Goal: Find specific page/section: Find specific page/section

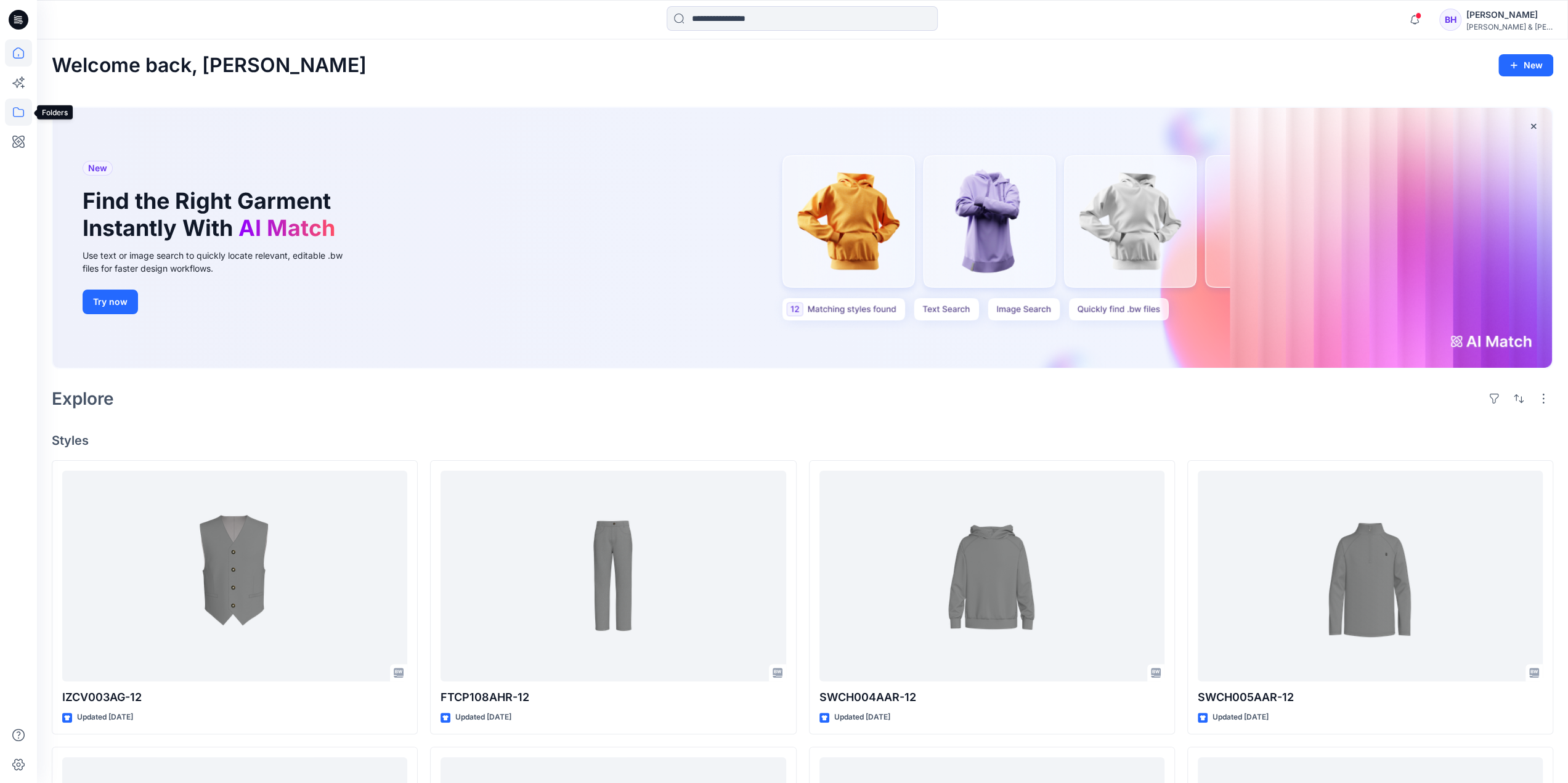
click at [26, 114] on icon at bounding box center [18, 112] width 27 height 27
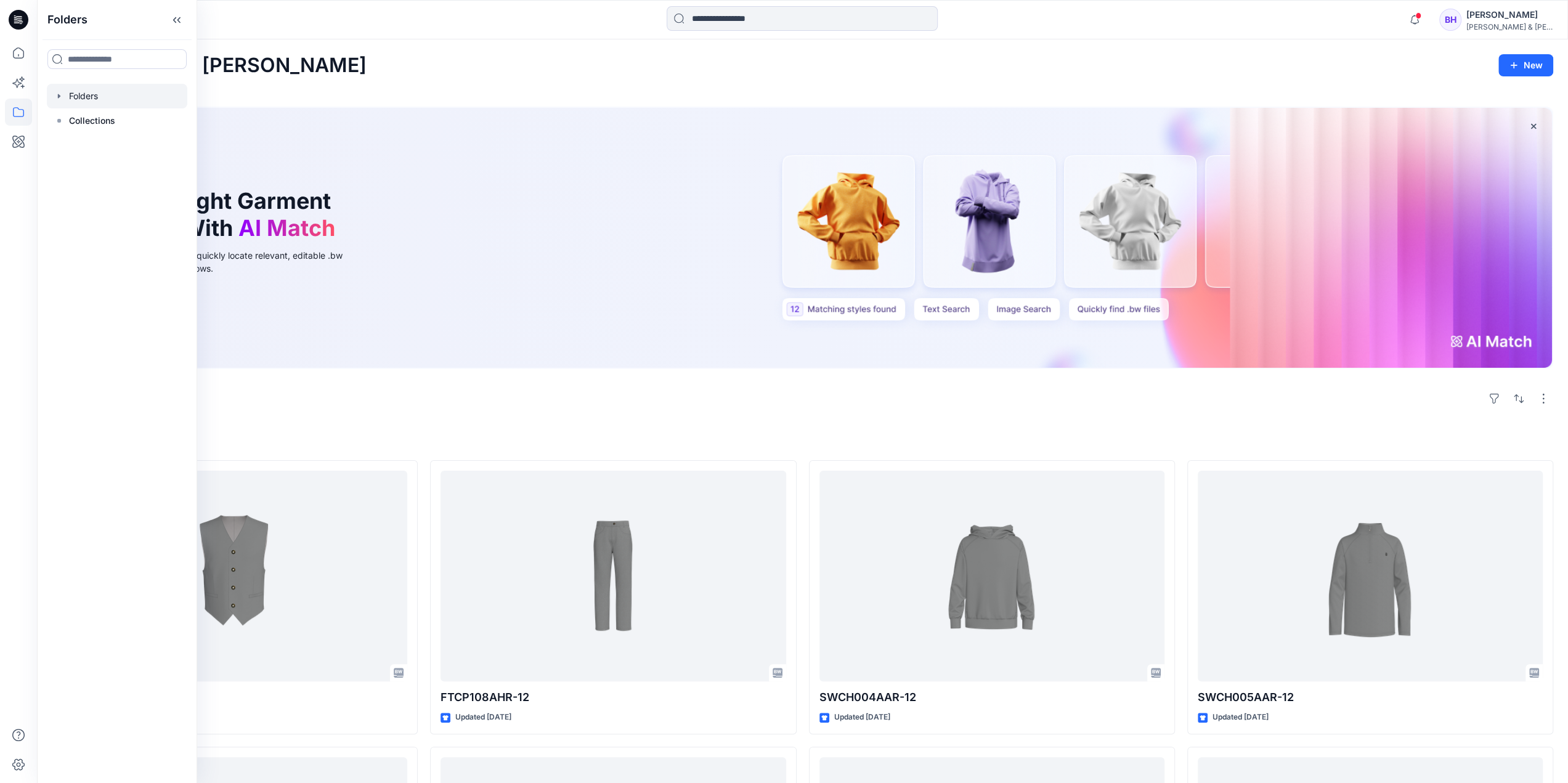
click at [94, 96] on div at bounding box center [116, 96] width 140 height 25
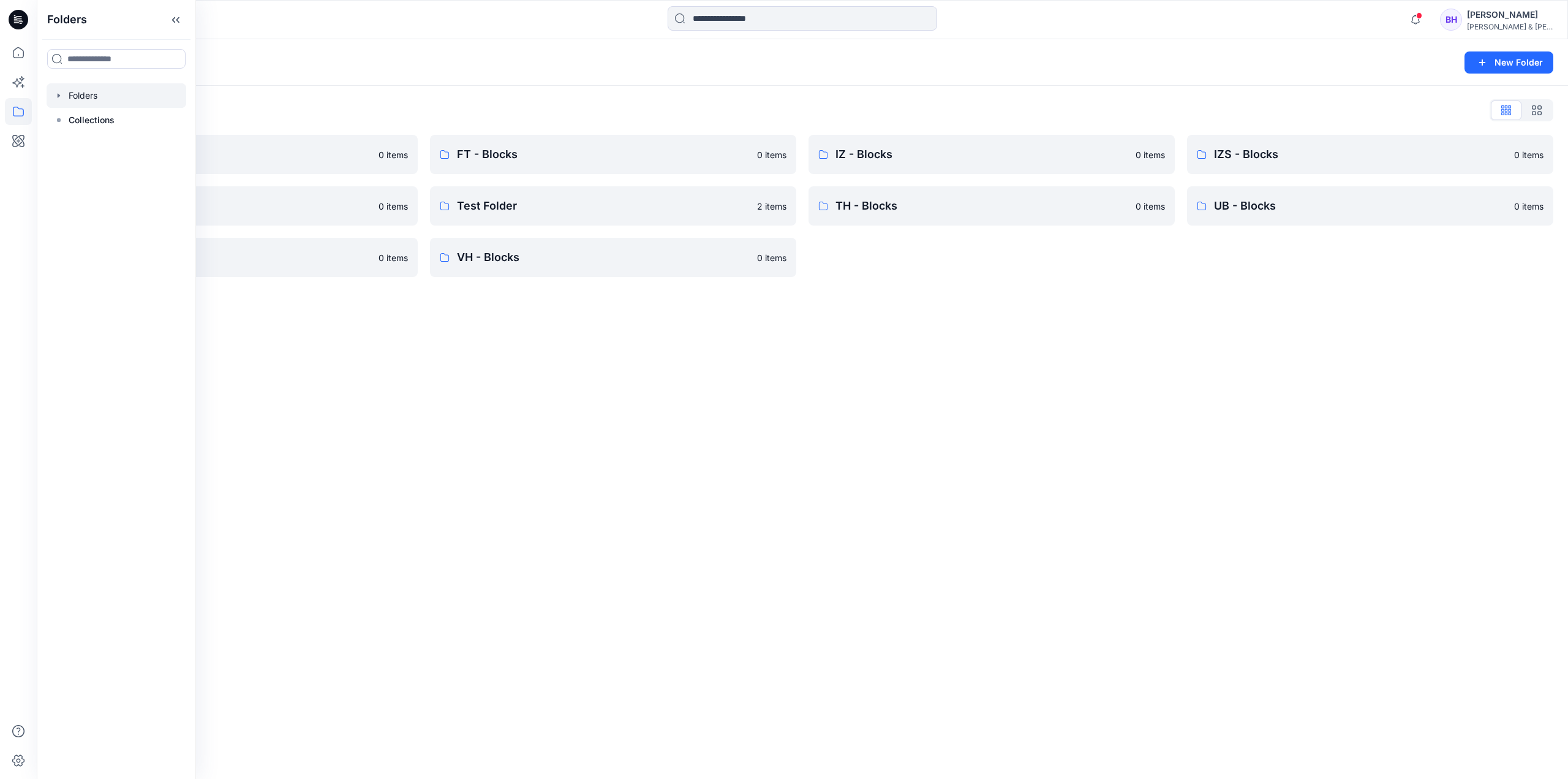
click at [553, 374] on div "Folders New Folder Folders List CK - Blocks 0 items NT - Blocks 0 items UG - Bl…" at bounding box center [803, 409] width 1532 height 739
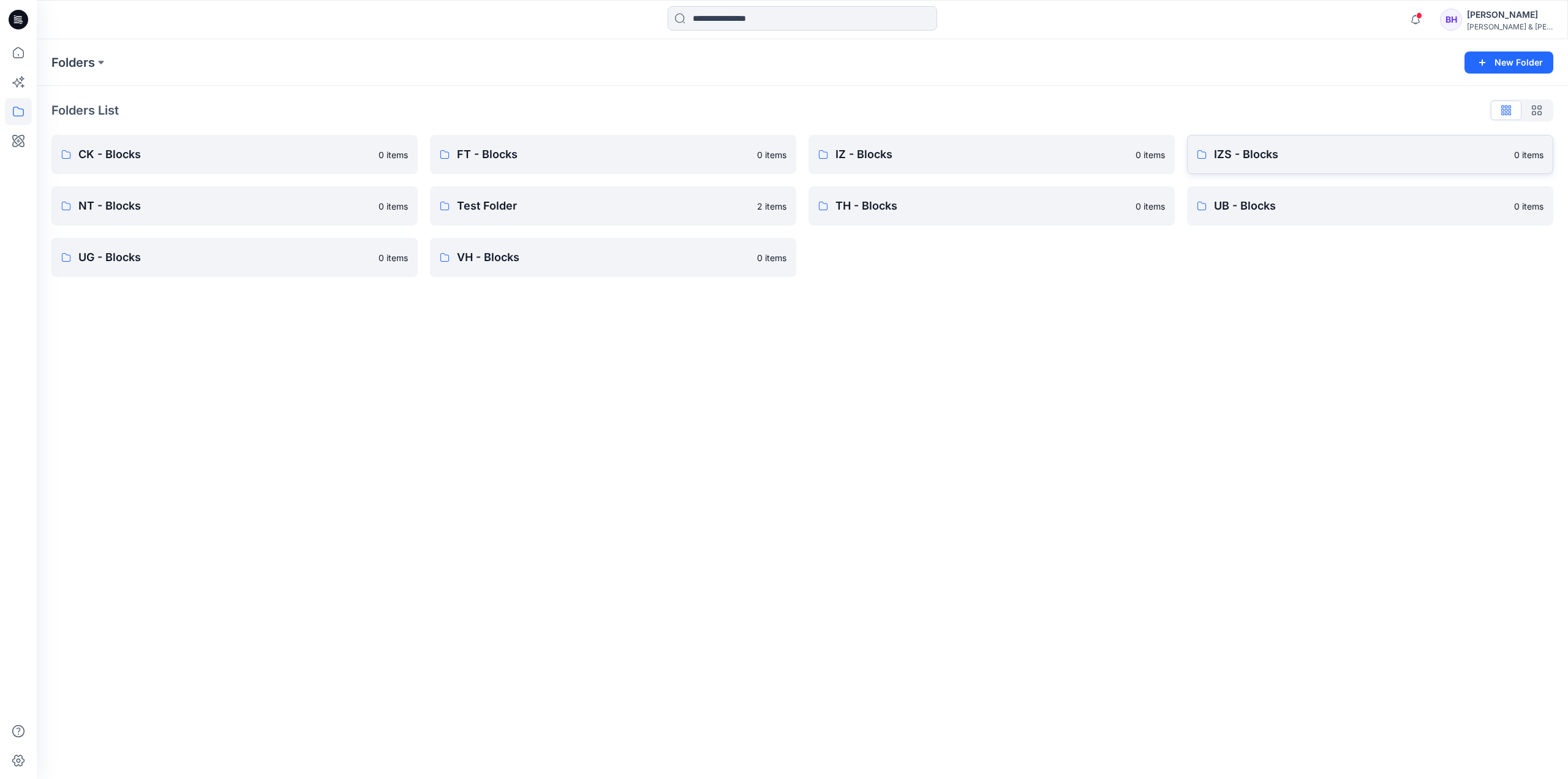
click at [1310, 148] on p "IZS - Blocks" at bounding box center [1360, 155] width 293 height 17
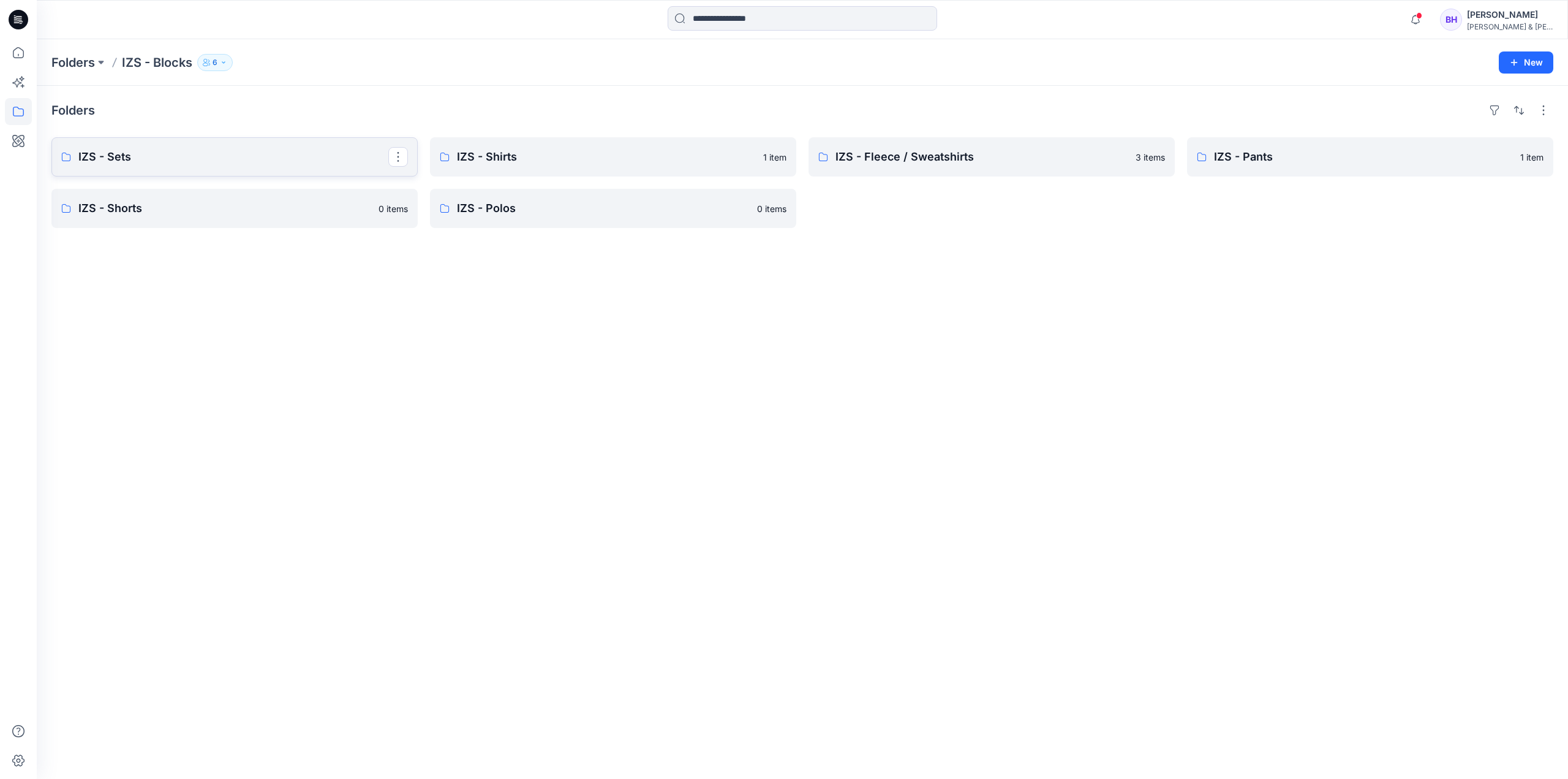
click at [226, 165] on p "IZS - Sets" at bounding box center [233, 157] width 310 height 17
click at [480, 156] on p "IZS - Shirts" at bounding box center [612, 157] width 310 height 17
click at [558, 218] on link "IZS - Polos" at bounding box center [613, 208] width 367 height 39
click at [150, 203] on p "IZS - Shorts" at bounding box center [233, 208] width 310 height 17
click at [690, 330] on div "Folders IZS - Sets 4 items IZS - Shorts 0 items IZS - Shirts 1 item IZS - Polos…" at bounding box center [803, 433] width 1532 height 693
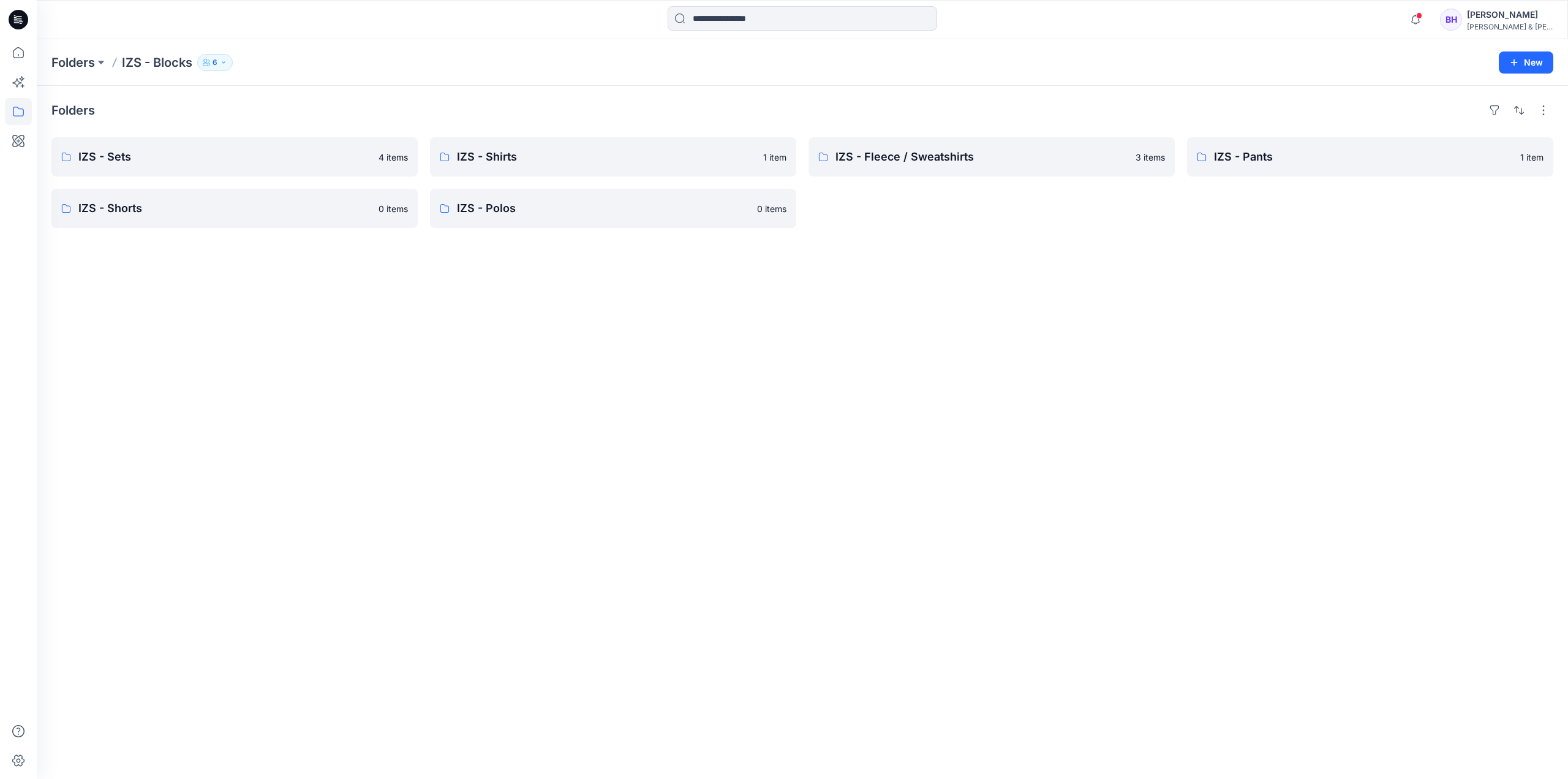
click at [987, 276] on div "Folders IZS - Sets 4 items IZS - Shorts 0 items IZS - Shirts 1 item IZS - Polos…" at bounding box center [803, 433] width 1532 height 693
click at [207, 305] on div "Folders IZS - Sets 4 items IZS - Shorts 0 items IZS - Shirts 1 item IZS - Polos…" at bounding box center [803, 433] width 1532 height 693
click at [521, 334] on div "Folders IZS - Sets 4 items IZS - Shorts 0 items IZS - Shirts 1 item IZS - Polos…" at bounding box center [803, 433] width 1532 height 693
click at [1114, 495] on div "Folders IZS - Sets 4 items IZS - Shorts 0 items IZS - Shirts 1 item IZS - Polos…" at bounding box center [803, 433] width 1532 height 693
click at [872, 148] on p "IZS - Fleece / Sweatshirts" at bounding box center [990, 157] width 310 height 17
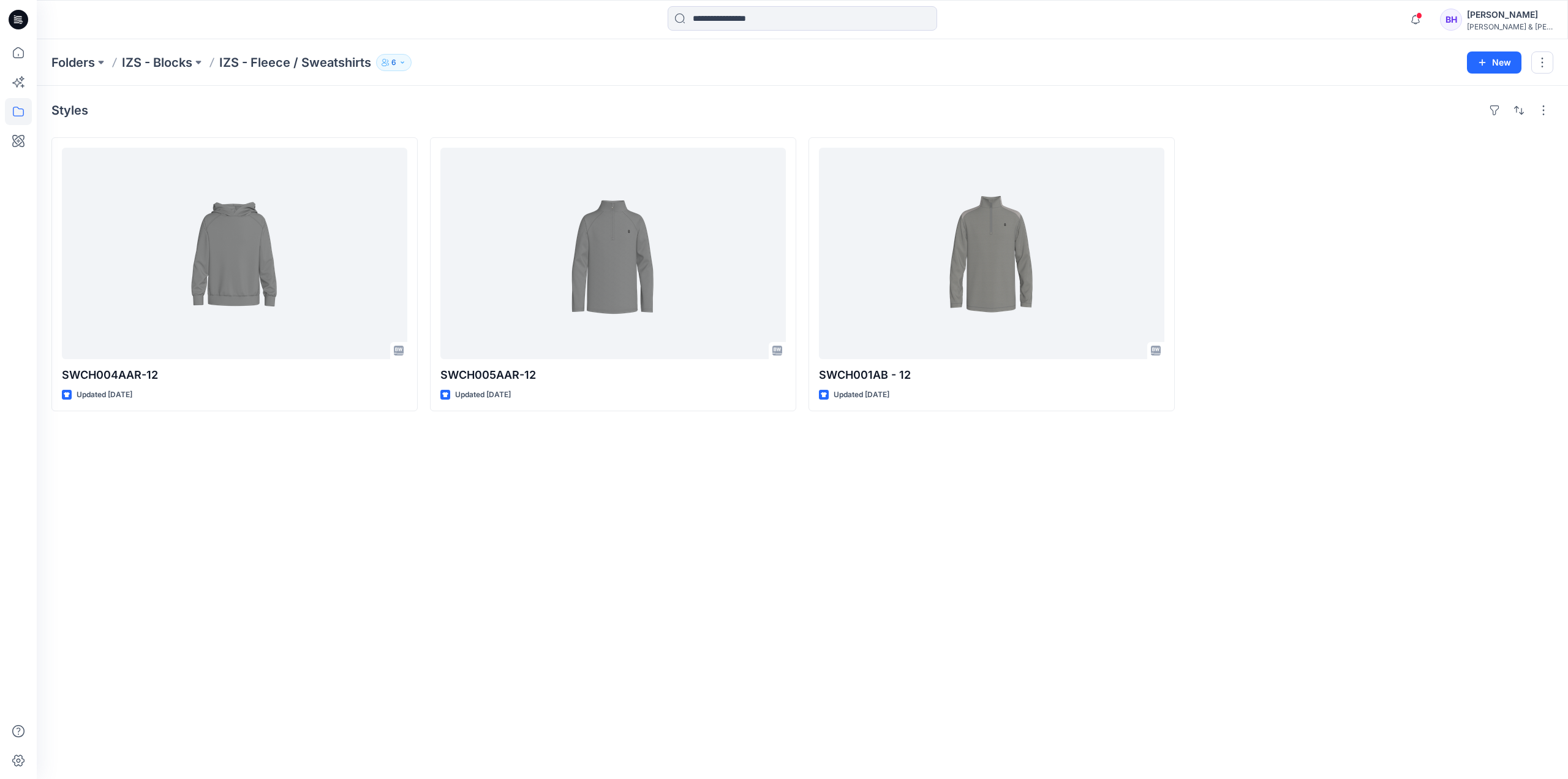
click at [547, 77] on div "Folders IZS - Blocks IZS - Fleece / Sweatshirts 6 New" at bounding box center [803, 62] width 1532 height 46
click at [163, 69] on p "IZS - Blocks" at bounding box center [157, 63] width 70 height 17
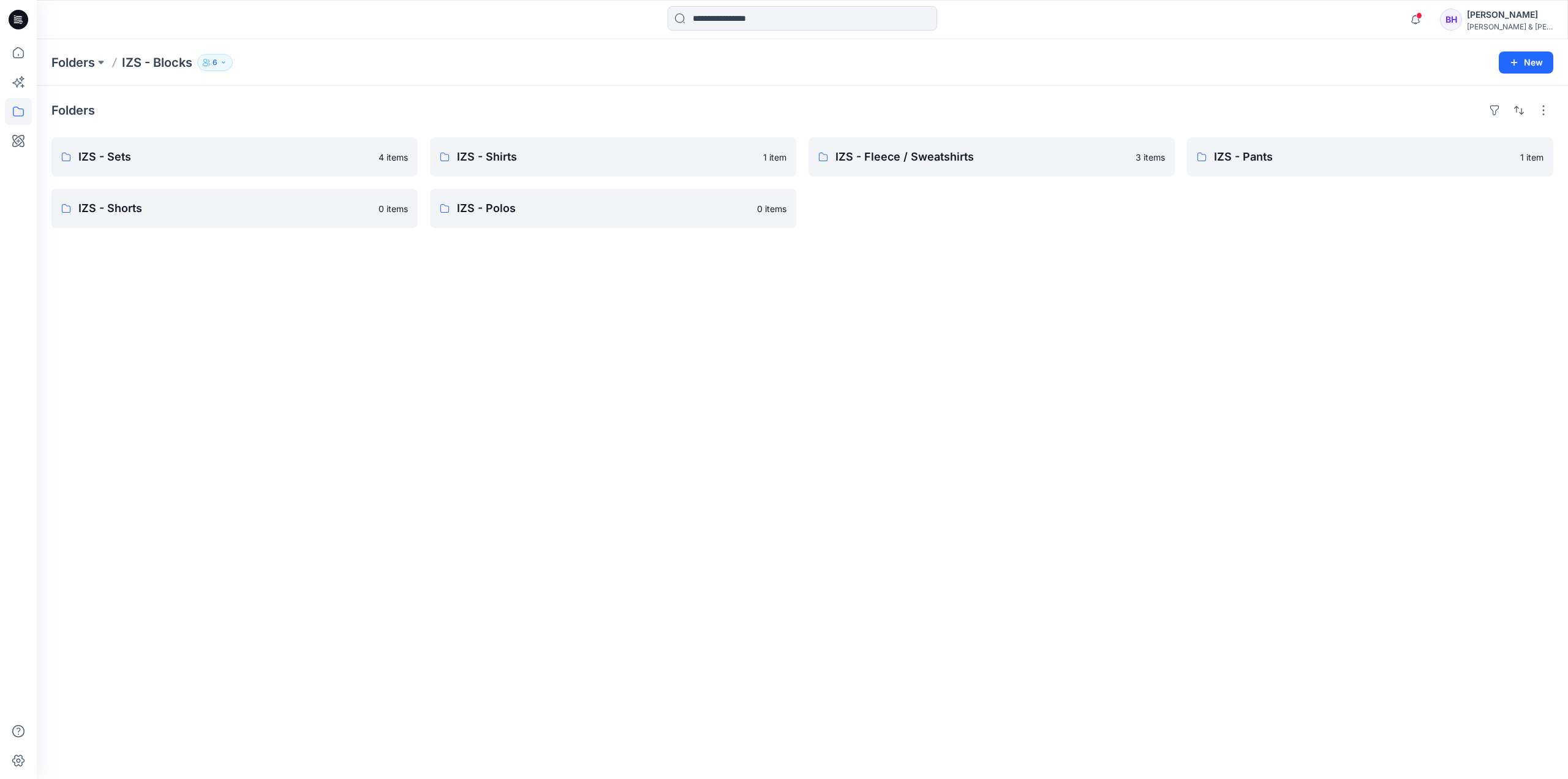
click at [369, 101] on div "Folders" at bounding box center [802, 110] width 1502 height 20
click at [383, 67] on div "Folders IZS - Blocks 6" at bounding box center [754, 63] width 1407 height 17
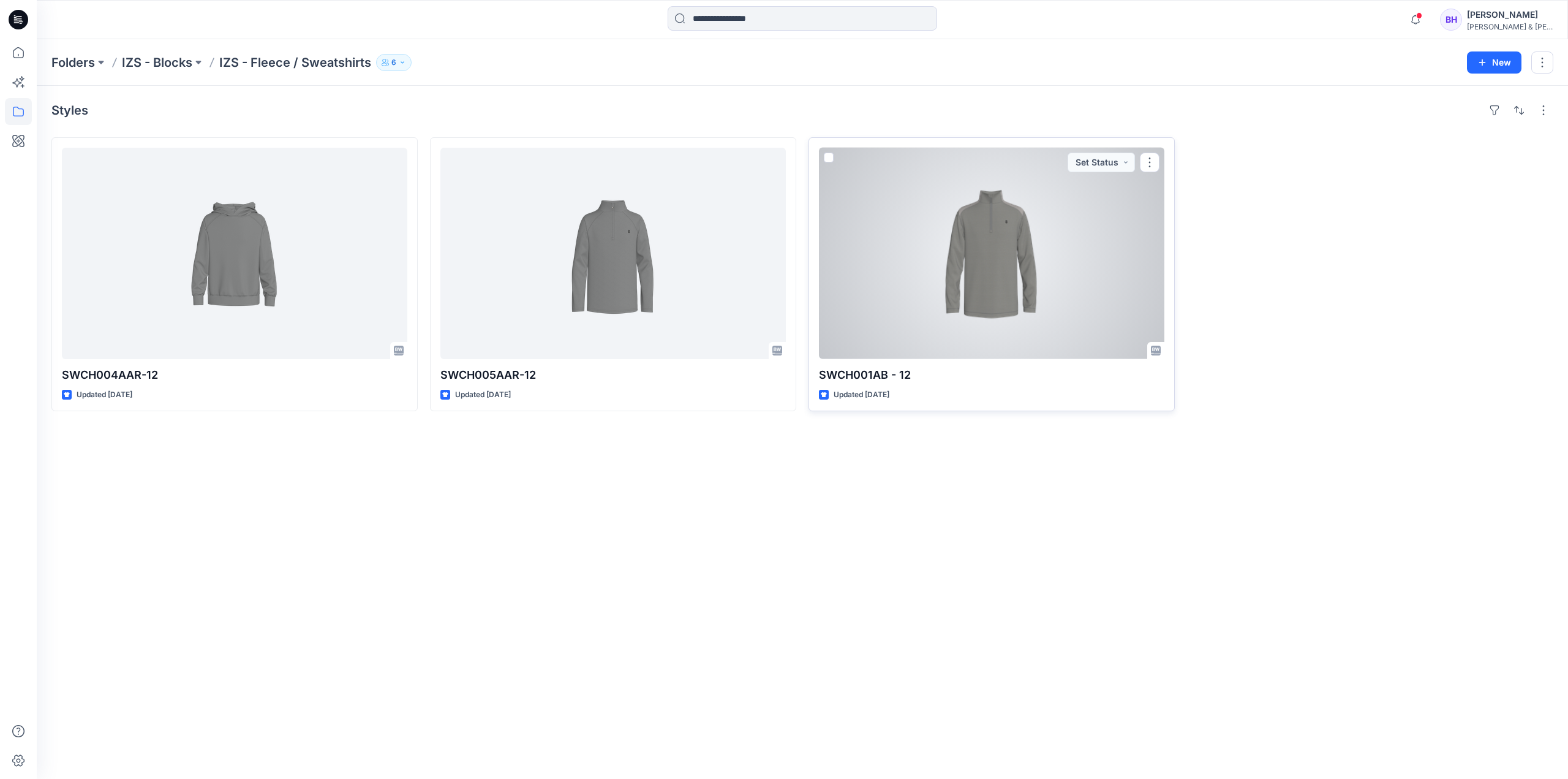
click at [971, 271] on div at bounding box center [992, 253] width 346 height 211
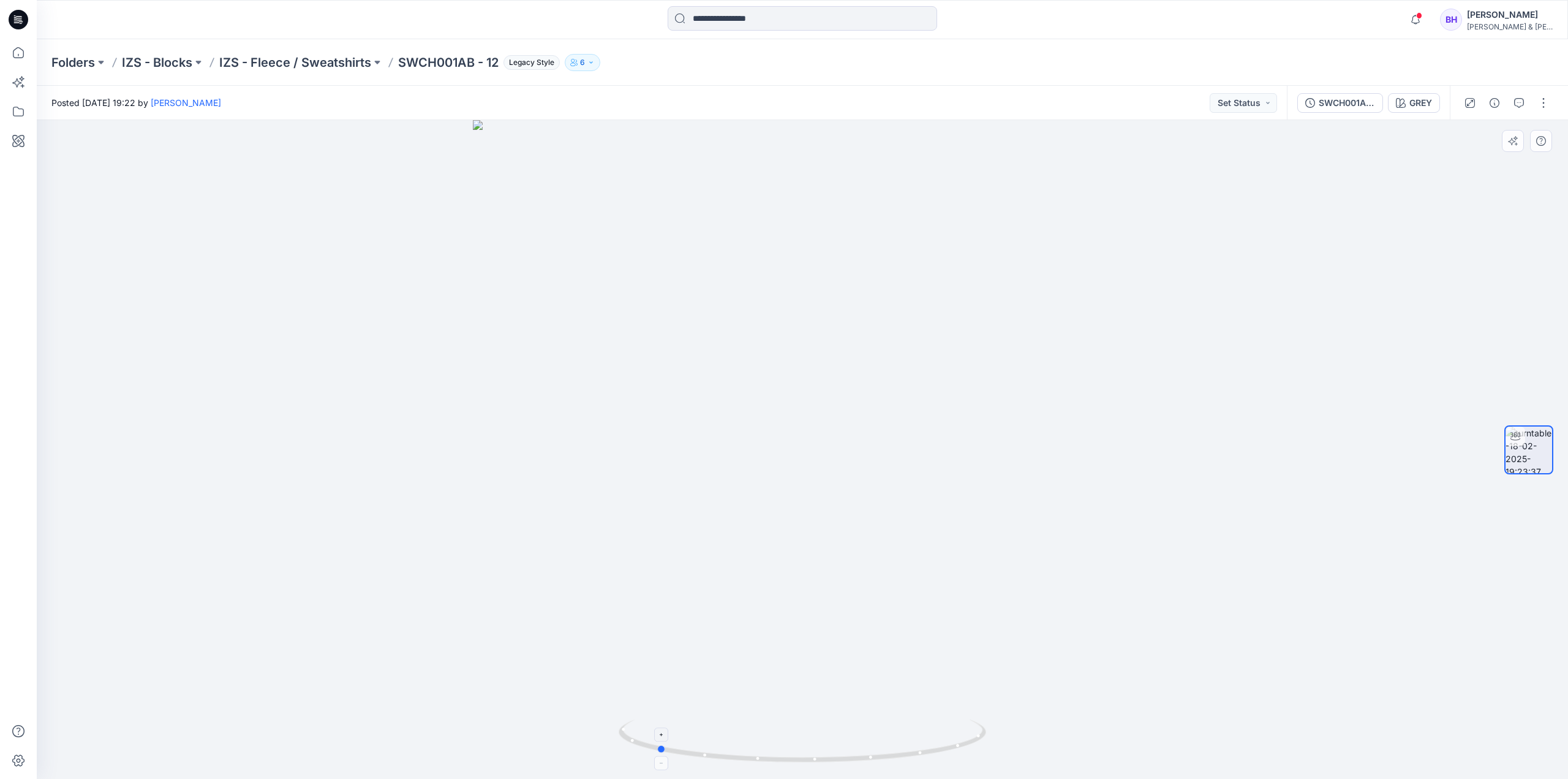
drag, startPoint x: 973, startPoint y: 744, endPoint x: 827, endPoint y: 749, distance: 146.1
click at [827, 749] on icon at bounding box center [804, 742] width 370 height 46
